Goal: Task Accomplishment & Management: Manage account settings

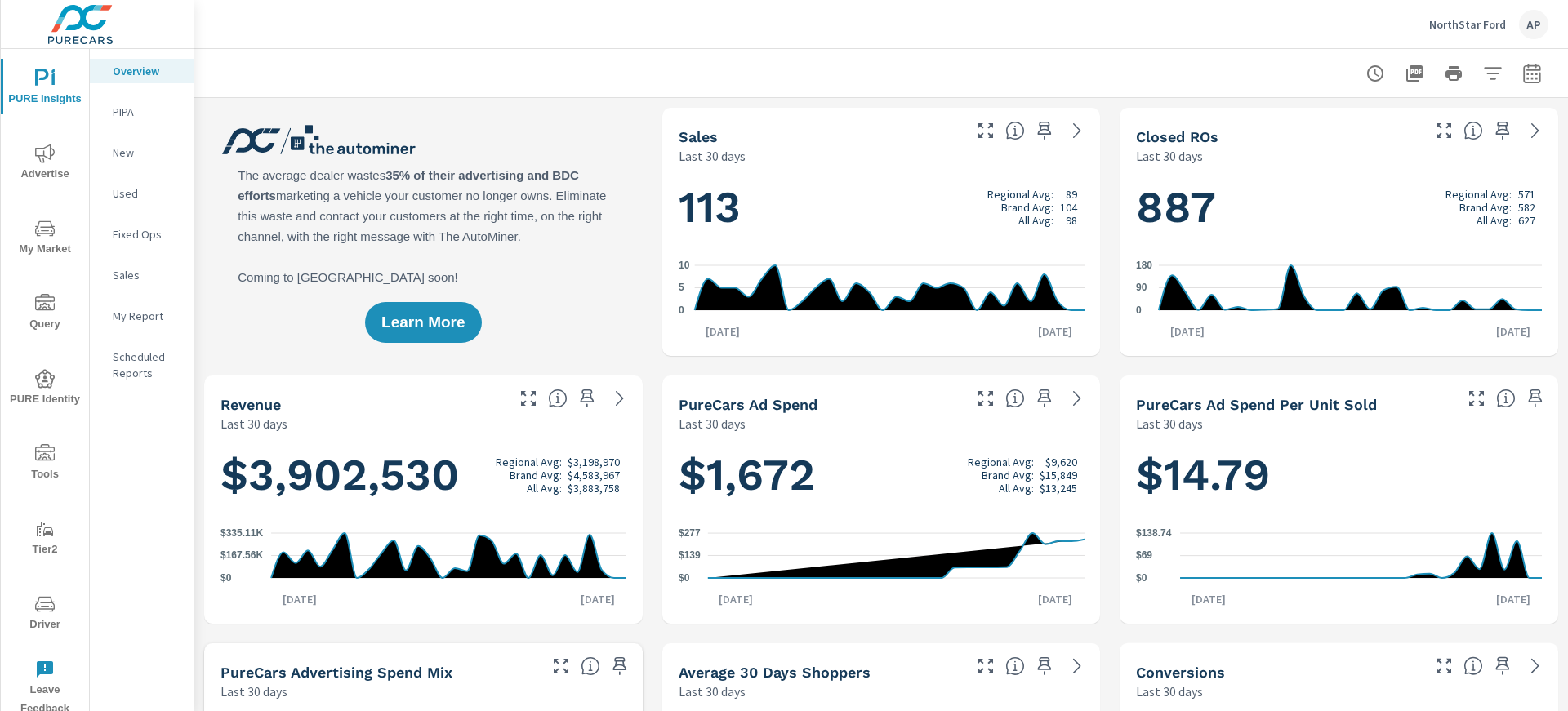
scroll to position [1, 0]
click at [1460, 19] on p "NorthStar Ford" at bounding box center [1467, 24] width 77 height 15
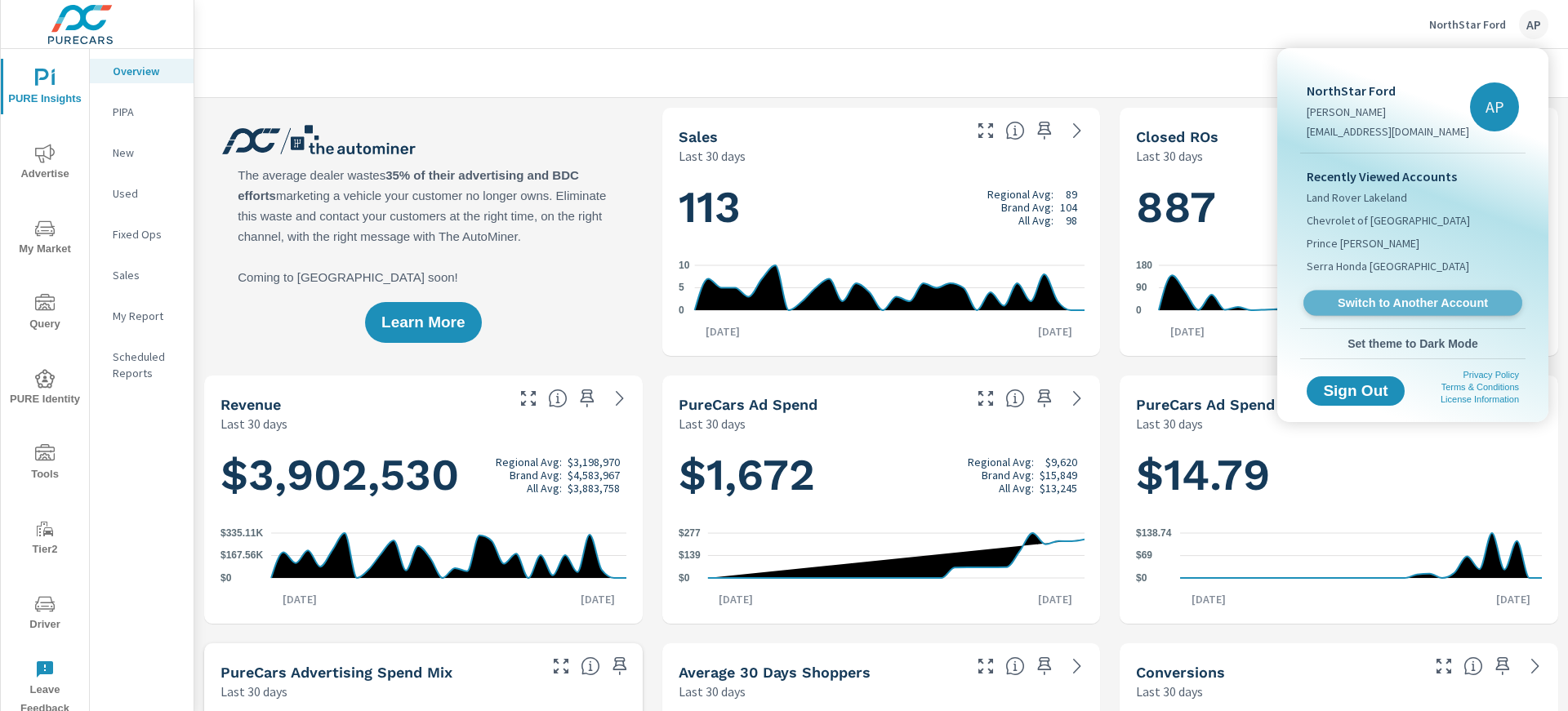
click at [1378, 310] on span "Switch to Another Account" at bounding box center [1412, 303] width 200 height 16
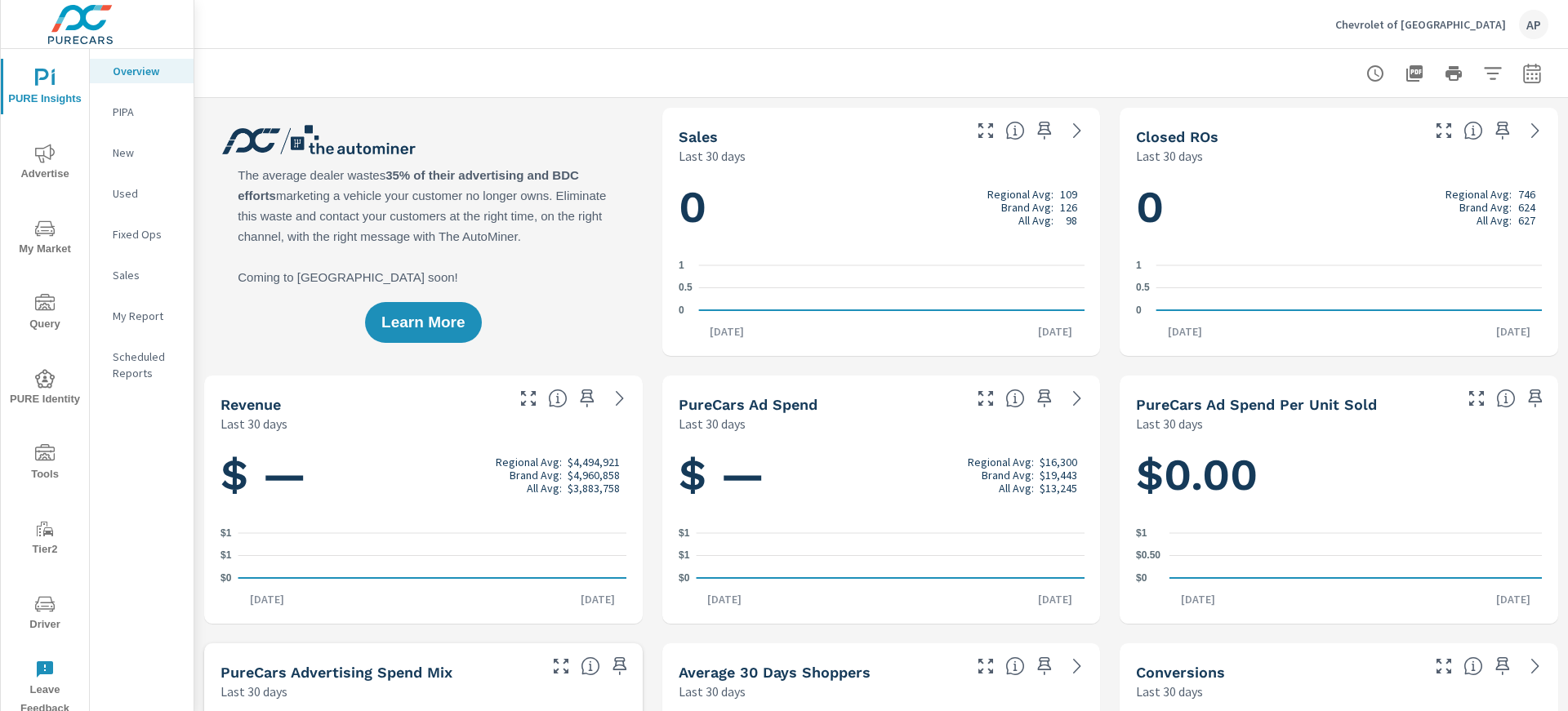
scroll to position [1, 0]
click at [41, 607] on icon "nav menu" at bounding box center [45, 603] width 19 height 19
